Goal: Learn about a topic

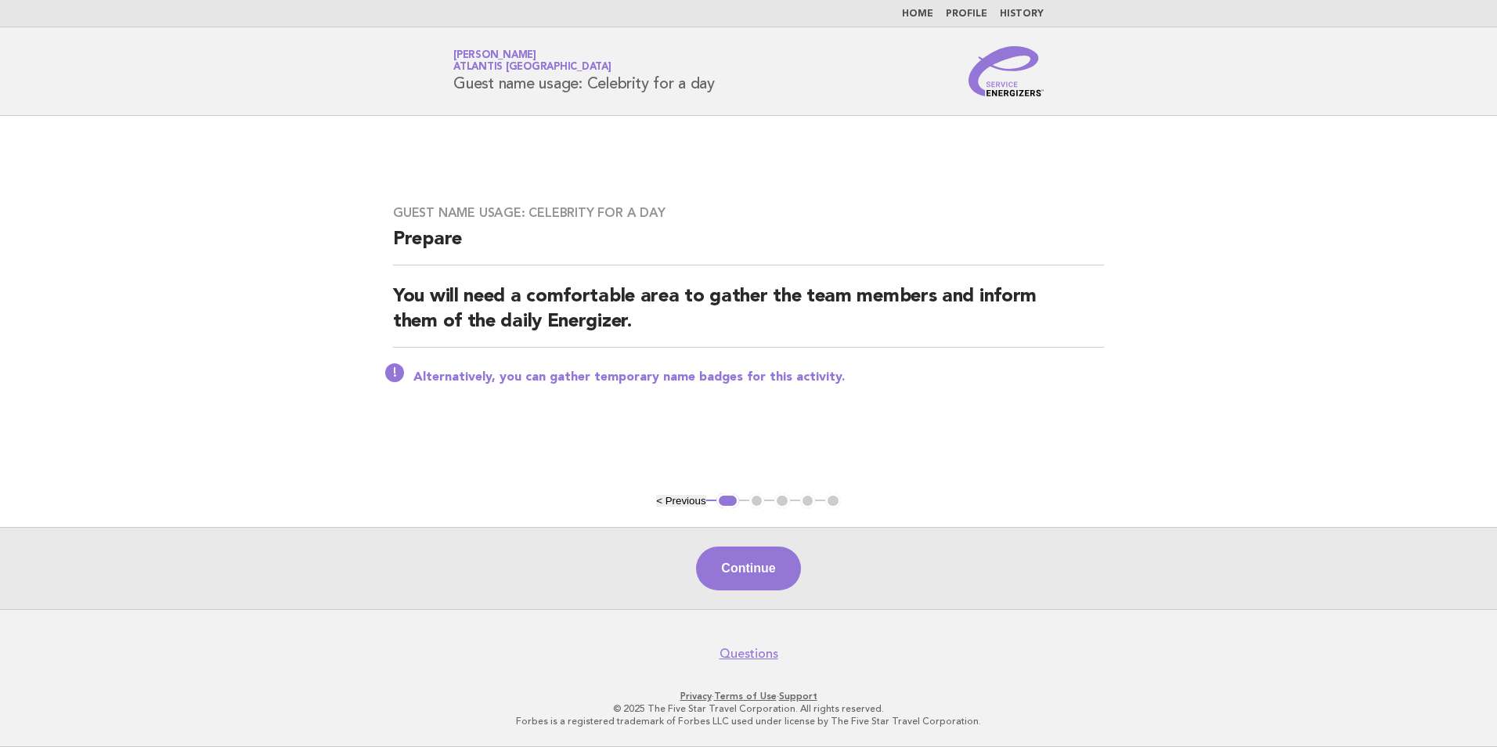
click at [929, 15] on link "Home" at bounding box center [917, 13] width 31 height 9
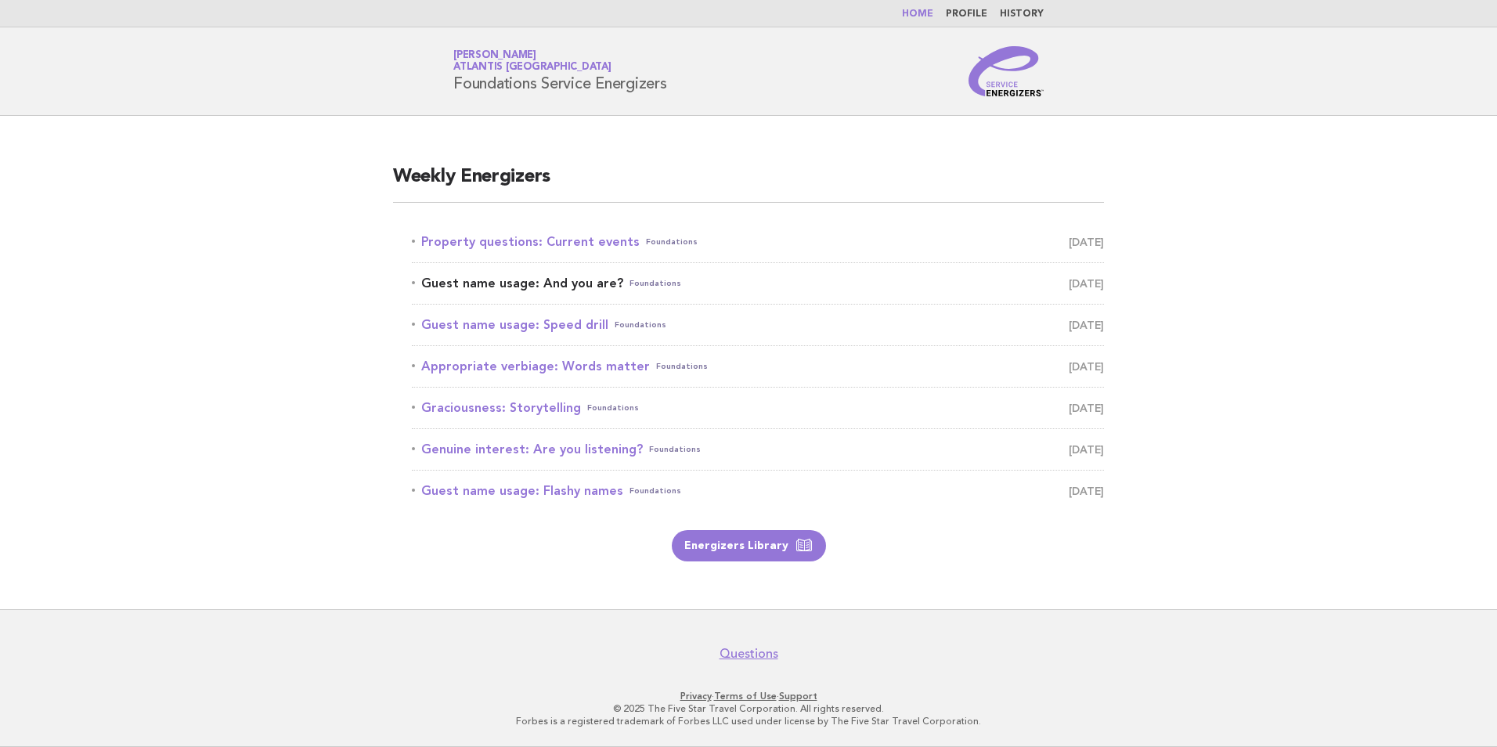
click at [587, 284] on link "Guest name usage: And you are? Foundations [DATE]" at bounding box center [758, 284] width 692 height 22
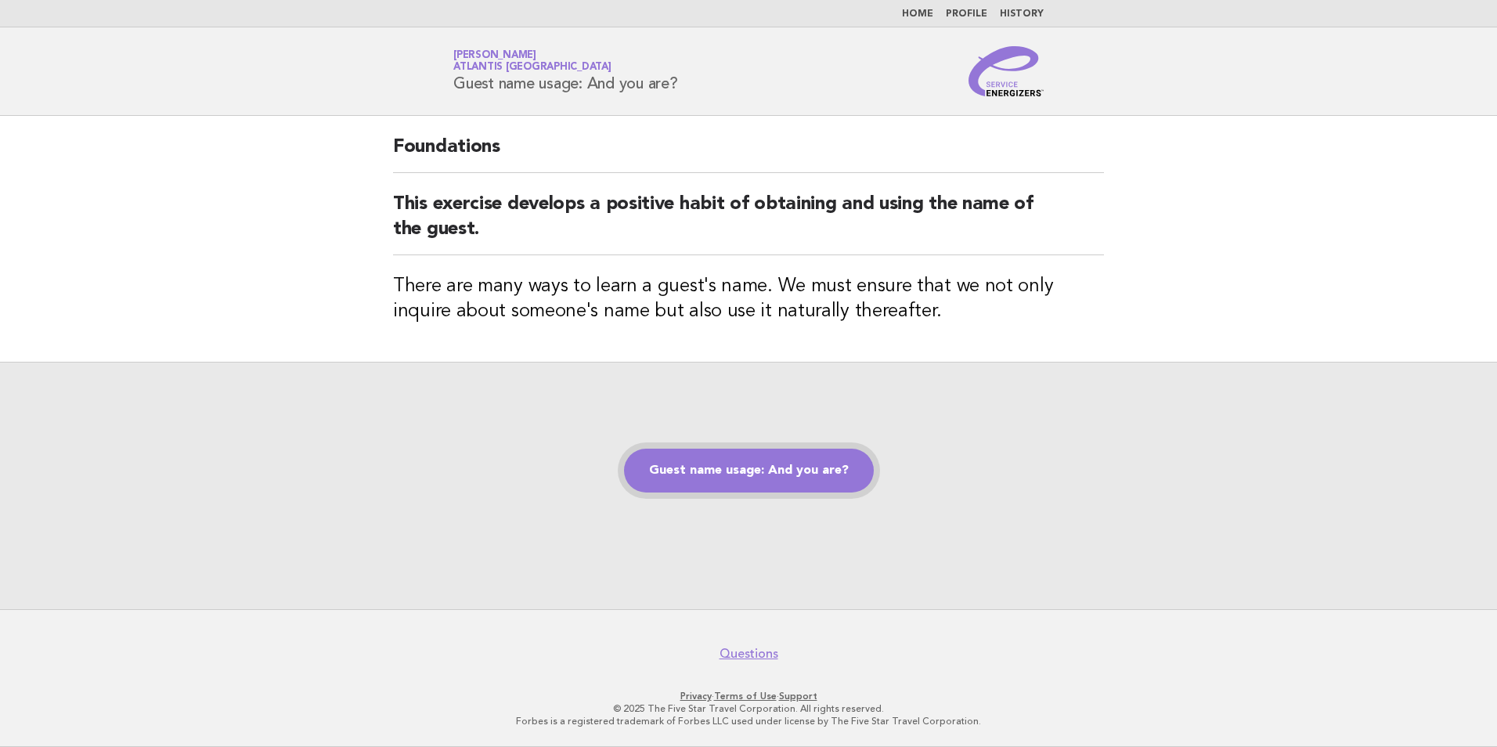
click at [798, 482] on link "Guest name usage: And you are?" at bounding box center [749, 471] width 250 height 44
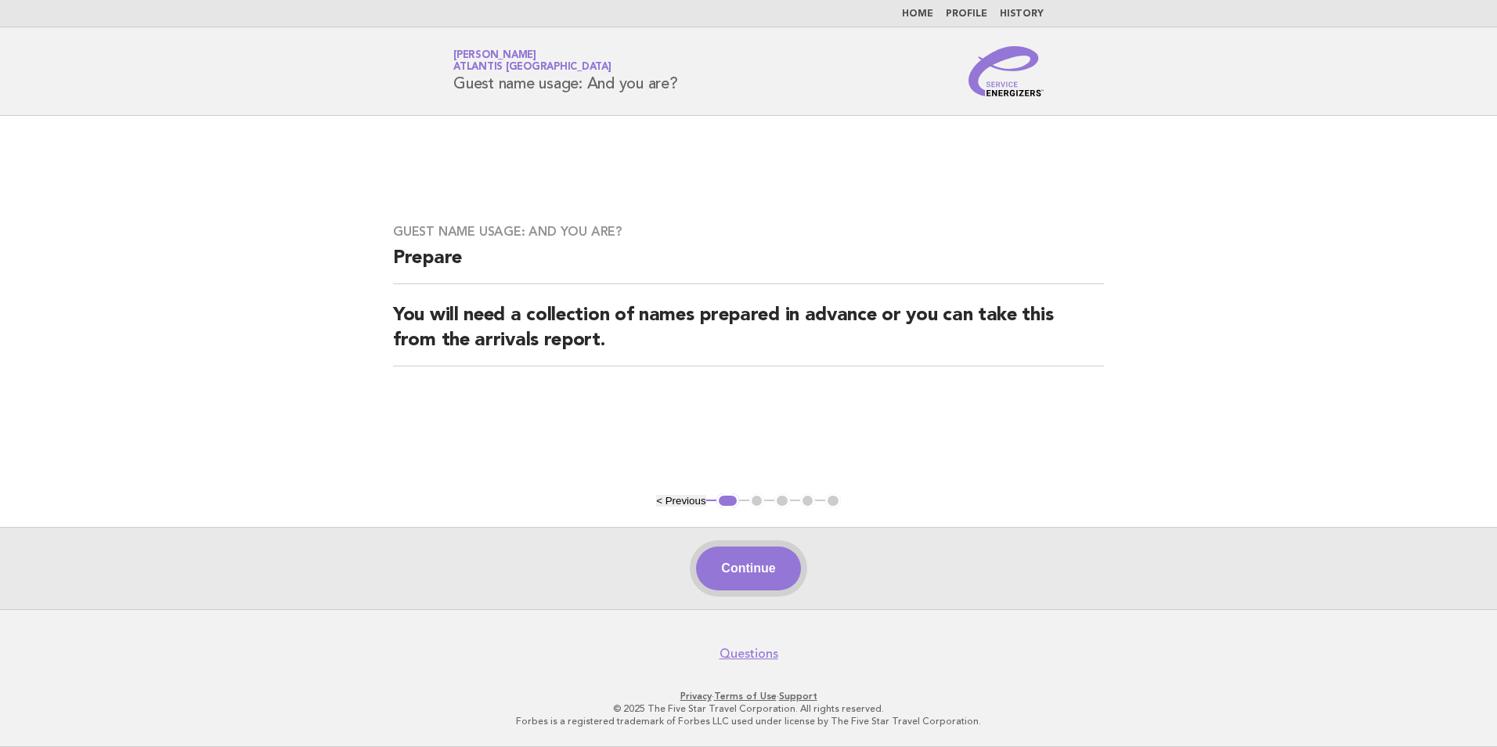
click at [741, 575] on button "Continue" at bounding box center [748, 569] width 104 height 44
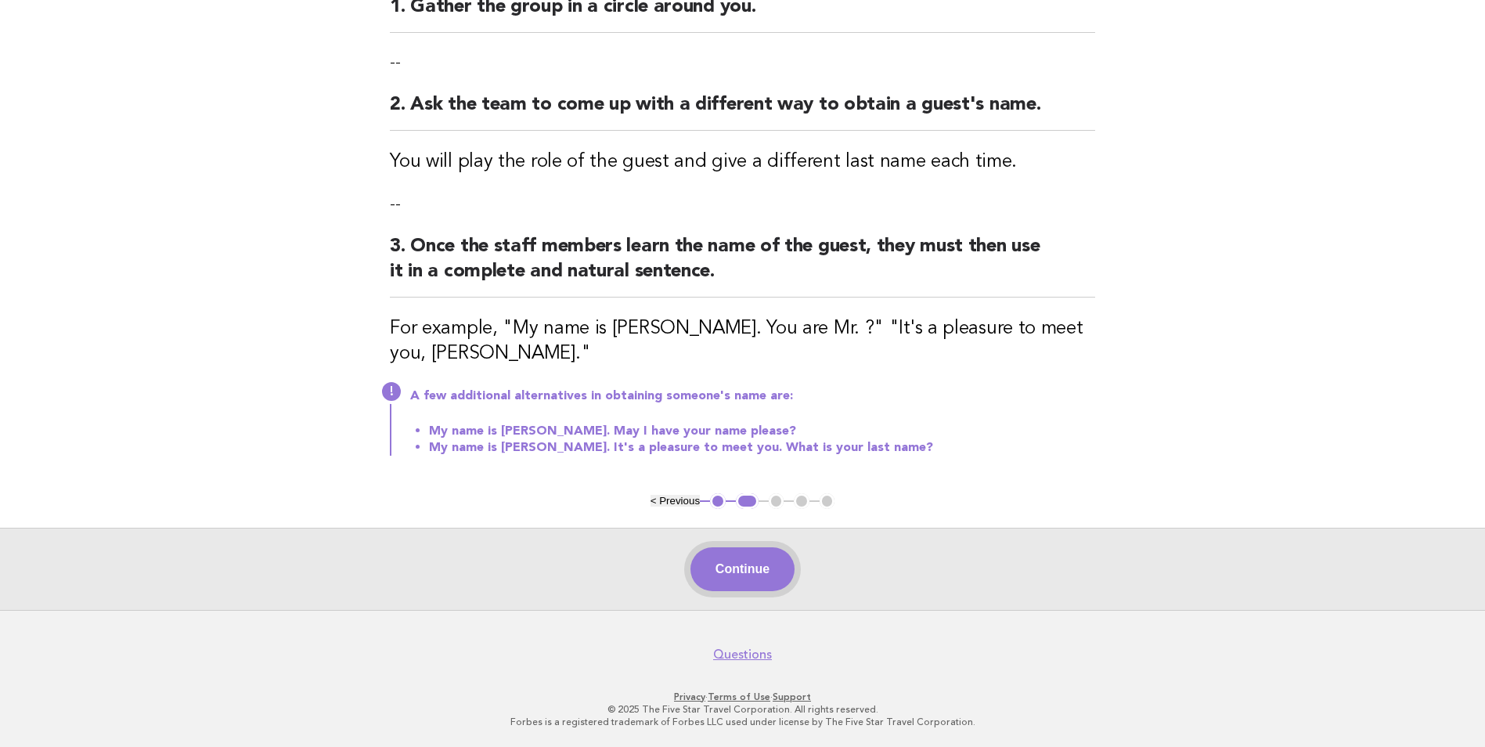
click at [745, 580] on button "Continue" at bounding box center [743, 569] width 104 height 44
